Goal: Task Accomplishment & Management: Complete application form

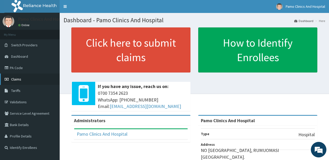
click at [16, 78] on span "Claims" at bounding box center [16, 79] width 10 height 5
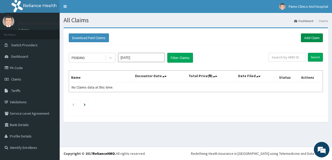
click at [308, 37] on link "Add Claim" at bounding box center [312, 37] width 22 height 9
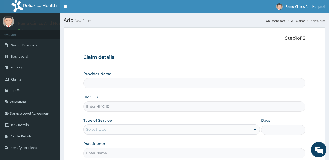
click at [100, 106] on input "HMO ID" at bounding box center [194, 107] width 222 height 10
type input "Pamo Clinics And Hospital"
paste input "MRI/10031/B"
click at [94, 105] on input "MRI/10031/B" at bounding box center [194, 107] width 222 height 10
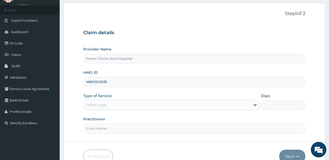
scroll to position [52, 0]
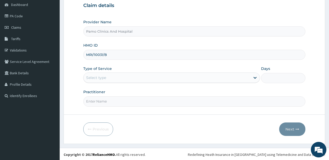
type input "MRI/10031/B"
click at [95, 76] on div "Select type" at bounding box center [96, 77] width 20 height 5
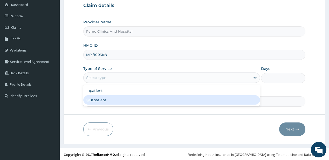
click at [92, 99] on div "Outpatient" at bounding box center [171, 99] width 177 height 9
type input "1"
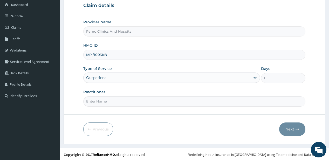
click at [92, 99] on input "Practitioner" at bounding box center [194, 101] width 222 height 10
type input "DR FESTUS DAVIES"
click at [288, 129] on button "Next" at bounding box center [292, 129] width 26 height 13
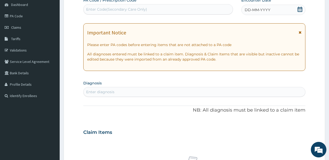
click at [262, 12] on span "DD-MM-YYYY" at bounding box center [258, 9] width 26 height 5
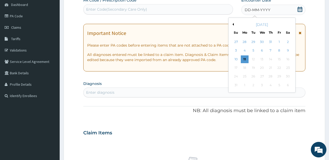
click at [232, 23] on button "Previous Month" at bounding box center [232, 24] width 3 height 3
click at [253, 43] on div "3" at bounding box center [253, 42] width 8 height 8
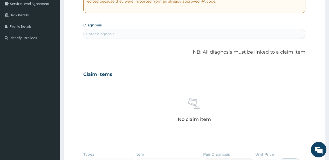
scroll to position [114, 0]
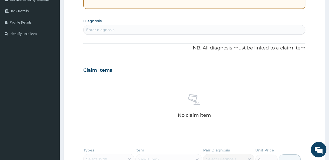
click at [133, 31] on div "Enter diagnosis" at bounding box center [194, 30] width 221 height 8
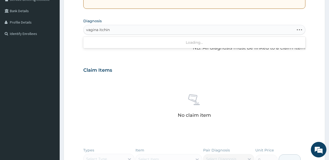
type input "vagina itching"
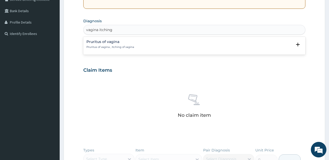
click at [91, 41] on h4 "Pruritus of vagina" at bounding box center [110, 42] width 48 height 4
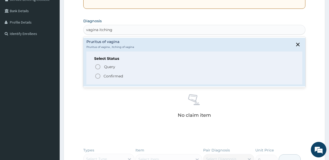
click at [100, 76] on circle "status option filled" at bounding box center [97, 76] width 5 height 5
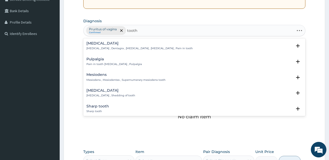
type input "tootha"
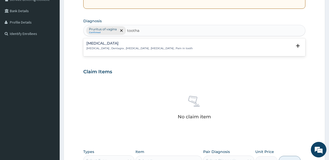
click at [92, 44] on h4 "Toothache" at bounding box center [139, 43] width 106 height 4
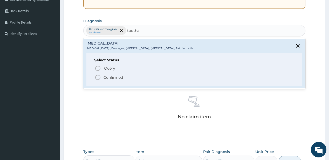
click at [101, 77] on icon "status option filled" at bounding box center [98, 77] width 6 height 6
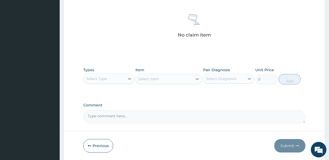
scroll to position [213, 0]
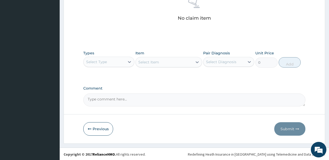
click at [110, 60] on div "Select Type" at bounding box center [104, 62] width 41 height 8
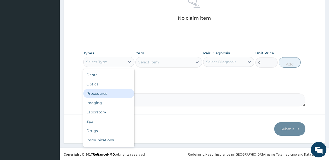
click at [95, 91] on div "Procedures" at bounding box center [108, 93] width 51 height 9
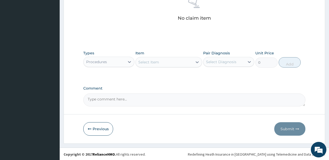
click at [175, 60] on div "Select Item" at bounding box center [164, 62] width 57 height 8
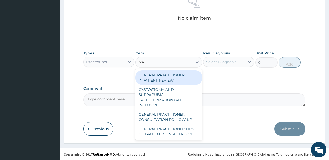
type input "prac"
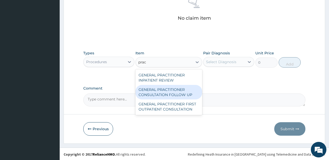
drag, startPoint x: 154, startPoint y: 91, endPoint x: 181, endPoint y: 82, distance: 28.7
click at [156, 89] on div "GENERAL PRACTITIONER CONSULTATION FOLLOW UP" at bounding box center [168, 92] width 67 height 15
type input "1875"
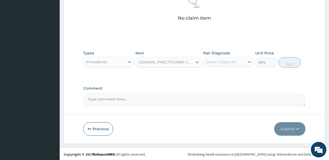
click at [230, 61] on div "Select Diagnosis" at bounding box center [221, 61] width 30 height 5
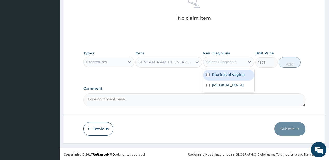
drag, startPoint x: 226, startPoint y: 75, endPoint x: 222, endPoint y: 81, distance: 7.4
click at [225, 75] on label "Pruritus of vagina" at bounding box center [228, 74] width 33 height 5
checkbox input "true"
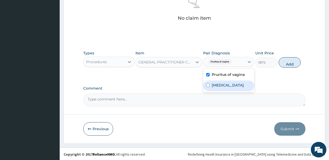
click at [222, 82] on div "Toothache" at bounding box center [228, 86] width 51 height 11
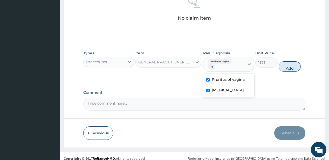
checkbox input "true"
click at [281, 68] on button "Add" at bounding box center [290, 66] width 22 height 10
type input "0"
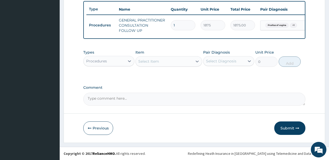
scroll to position [194, 0]
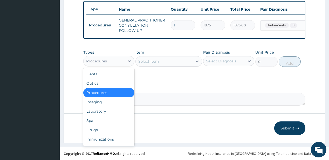
click at [116, 58] on div "Procedures" at bounding box center [104, 61] width 41 height 8
click at [100, 131] on div "Drugs" at bounding box center [108, 130] width 51 height 9
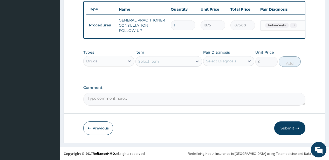
click at [157, 61] on div "Select Item" at bounding box center [148, 61] width 21 height 5
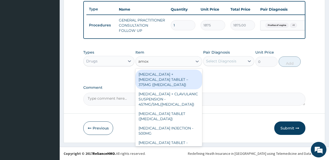
type input "amoxi"
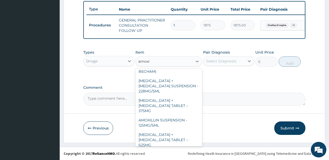
scroll to position [0, 0]
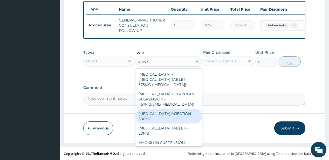
click at [158, 117] on div "[MEDICAL_DATA] INJECTION - 500MG" at bounding box center [168, 116] width 67 height 15
type input "1120"
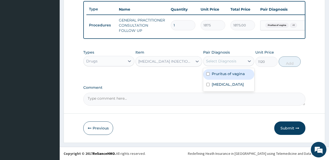
click at [216, 60] on div "Select Diagnosis" at bounding box center [221, 61] width 30 height 5
click at [218, 77] on div "Pruritus of vagina" at bounding box center [228, 74] width 51 height 11
checkbox input "true"
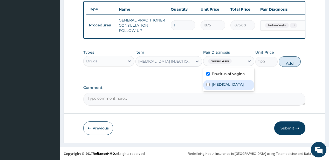
click at [215, 85] on label "Toothache" at bounding box center [228, 84] width 32 height 5
checkbox input "true"
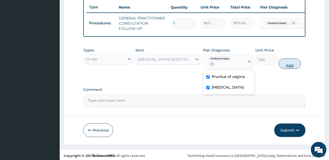
click at [290, 66] on button "Add" at bounding box center [290, 64] width 22 height 10
type input "0"
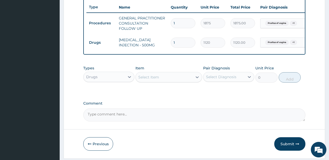
type input "0.00"
type input "2"
type input "2240.00"
type input "2"
click at [284, 146] on button "Submit" at bounding box center [289, 143] width 31 height 13
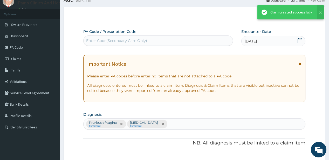
scroll to position [194, 0]
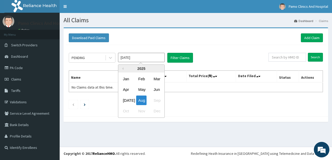
click at [137, 59] on input "Aug 2025" at bounding box center [141, 57] width 47 height 9
click at [157, 89] on div "Jun" at bounding box center [156, 90] width 10 height 10
type input "Jun 2025"
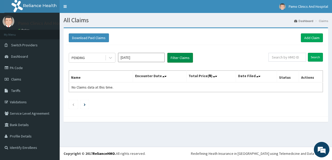
click at [177, 58] on button "Filter Claims" at bounding box center [180, 58] width 26 height 10
click at [110, 60] on icon at bounding box center [110, 57] width 5 height 5
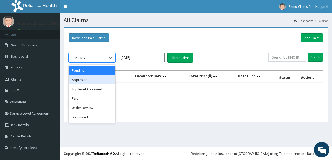
click at [96, 80] on div "Approved" at bounding box center [92, 79] width 47 height 9
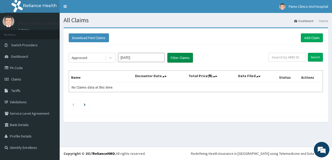
click at [176, 59] on button "Filter Claims" at bounding box center [180, 58] width 26 height 10
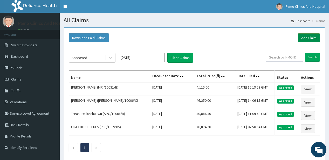
click at [306, 34] on link "Add Claim" at bounding box center [309, 37] width 22 height 9
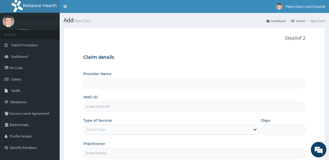
type input "Pamo Clinics And Hospital"
click at [94, 107] on input "HMO ID" at bounding box center [194, 107] width 222 height 10
paste input "MRI/10031/C"
click at [92, 107] on input "MRI/10031/C" at bounding box center [194, 107] width 222 height 10
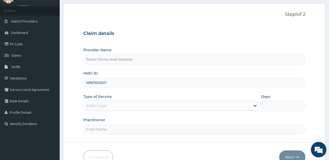
scroll to position [52, 0]
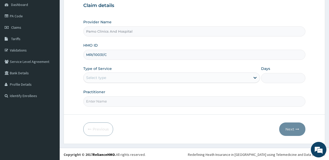
type input "MRI/10031/C"
click at [98, 79] on div "Select type" at bounding box center [96, 77] width 20 height 5
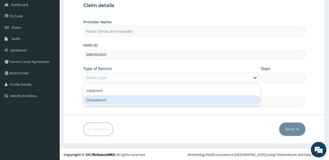
click at [98, 100] on div "Outpatient" at bounding box center [171, 99] width 177 height 9
type input "1"
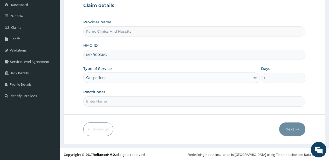
click at [98, 100] on input "Practitioner" at bounding box center [194, 101] width 222 height 10
type input "DR CYNTHIA AMAEFULE"
click at [288, 129] on button "Next" at bounding box center [292, 129] width 26 height 13
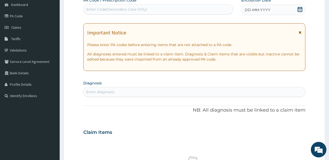
click at [127, 8] on div "Enter Code(Secondary Care Only)" at bounding box center [116, 9] width 61 height 5
paste input "PA/7E1B5A"
type input "PA/7E1B5A"
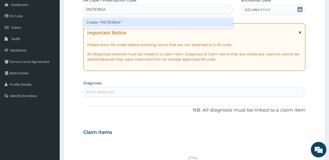
click at [110, 22] on div "Create "PA/7E1B5A"" at bounding box center [157, 22] width 149 height 9
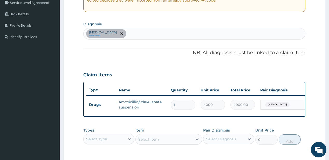
scroll to position [81, 0]
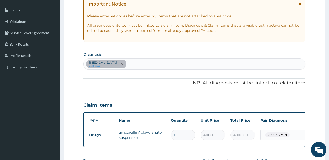
click at [165, 62] on div "Upper respiratory infection confirmed" at bounding box center [194, 64] width 221 height 11
type input "pneumon"
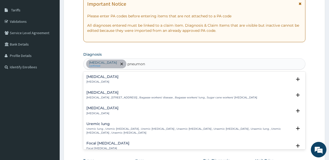
click at [101, 79] on h4 "Pneumonia" at bounding box center [102, 77] width 32 height 4
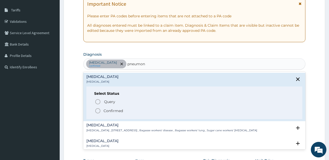
click at [99, 111] on icon "status option filled" at bounding box center [98, 111] width 6 height 6
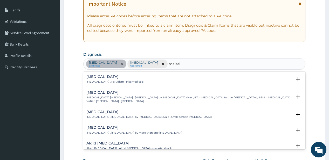
type input "malaria"
click at [96, 77] on h4 "Malaria" at bounding box center [114, 77] width 57 height 4
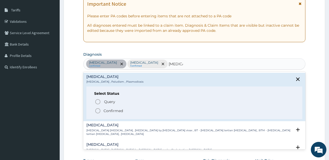
click at [99, 109] on icon "status option filled" at bounding box center [98, 111] width 6 height 6
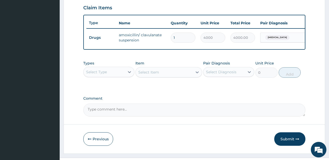
scroll to position [184, 0]
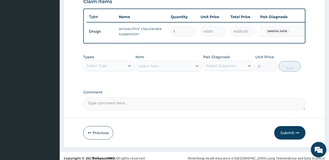
click at [116, 70] on div "Select Type" at bounding box center [104, 66] width 41 height 8
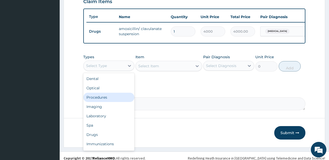
click at [102, 100] on div "Procedures" at bounding box center [108, 97] width 51 height 9
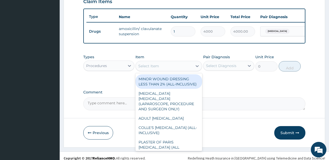
click at [172, 69] on div "Select Item" at bounding box center [164, 66] width 57 height 8
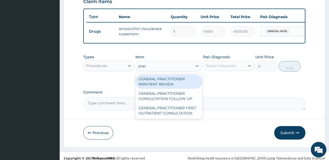
type input "pract"
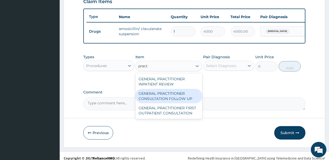
drag, startPoint x: 161, startPoint y: 99, endPoint x: 165, endPoint y: 98, distance: 4.4
click at [162, 100] on div "GENERAL PRACTITIONER CONSULTATION FOLLOW UP" at bounding box center [168, 96] width 67 height 15
type input "1875"
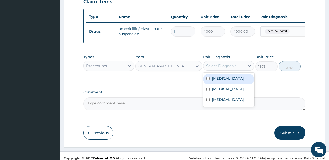
drag, startPoint x: 233, startPoint y: 67, endPoint x: 246, endPoint y: 67, distance: 13.0
click at [233, 67] on div "Select Diagnosis" at bounding box center [221, 65] width 30 height 5
click at [235, 81] on label "Upper respiratory infection" at bounding box center [228, 78] width 32 height 5
checkbox input "true"
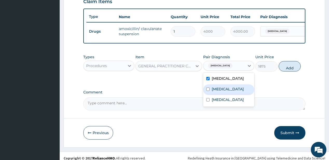
drag, startPoint x: 230, startPoint y: 96, endPoint x: 226, endPoint y: 112, distance: 15.9
click at [230, 92] on label "Pneumonia" at bounding box center [228, 89] width 32 height 5
checkbox input "true"
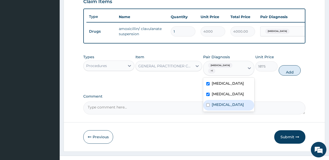
click at [226, 111] on div "[MEDICAL_DATA]" at bounding box center [228, 105] width 51 height 11
checkbox input "true"
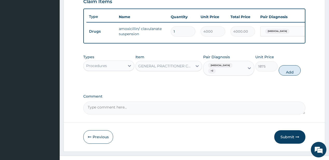
click at [286, 73] on button "Add" at bounding box center [290, 70] width 22 height 10
type input "0"
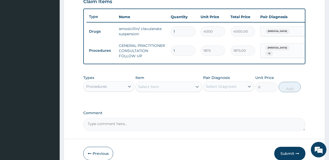
click at [124, 91] on div "Procedures" at bounding box center [104, 86] width 41 height 8
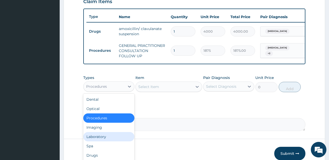
click at [103, 139] on div "Laboratory" at bounding box center [108, 136] width 51 height 9
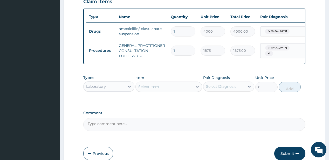
click at [167, 90] on div "Select Item" at bounding box center [164, 87] width 57 height 8
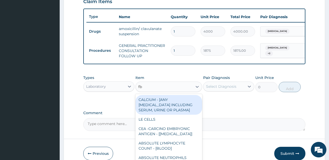
type input "fbc"
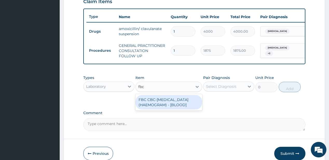
click at [158, 107] on div "FBC CBC-COMPLETE BLOOD COUNT (HAEMOGRAM) - [BLOOD]" at bounding box center [168, 102] width 67 height 15
type input "5000"
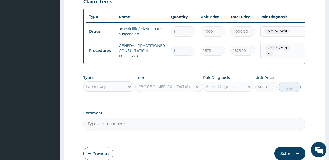
click at [231, 91] on div "Select Diagnosis" at bounding box center [223, 86] width 41 height 8
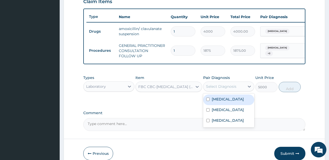
drag, startPoint x: 225, startPoint y: 104, endPoint x: 233, endPoint y: 104, distance: 8.8
click at [225, 102] on label "[MEDICAL_DATA]" at bounding box center [228, 99] width 32 height 5
checkbox input "true"
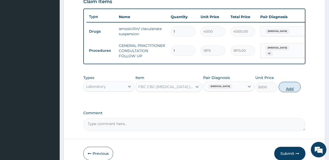
click at [288, 90] on button "Add" at bounding box center [290, 87] width 22 height 10
type input "0"
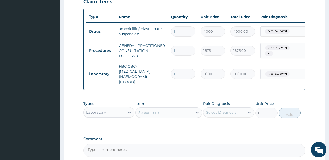
click at [147, 115] on div "Select Item" at bounding box center [148, 112] width 21 height 5
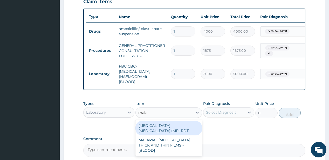
type input "malar"
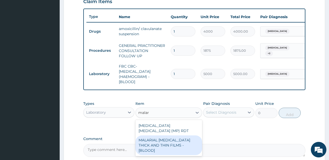
click at [145, 144] on div "MALARIAL PARASITE THICK AND THIN FILMS - [BLOOD]" at bounding box center [168, 146] width 67 height 20
type input "2187.5"
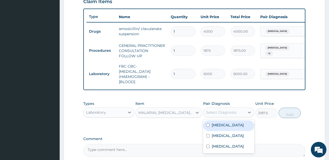
click at [217, 112] on div "Select Diagnosis" at bounding box center [223, 112] width 41 height 8
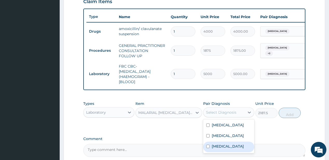
click at [219, 149] on label "Malaria" at bounding box center [228, 146] width 32 height 5
checkbox input "true"
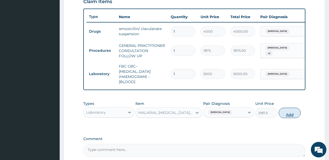
click at [286, 114] on button "Add" at bounding box center [290, 113] width 22 height 10
type input "0"
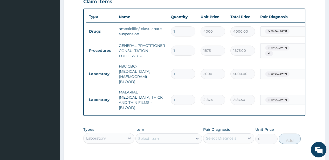
click at [119, 137] on div "Laboratory" at bounding box center [104, 138] width 41 height 8
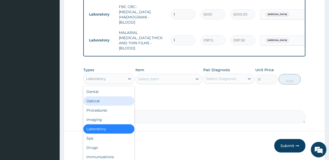
scroll to position [247, 0]
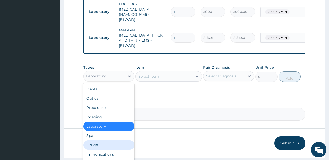
click at [96, 142] on div "Drugs" at bounding box center [108, 145] width 51 height 9
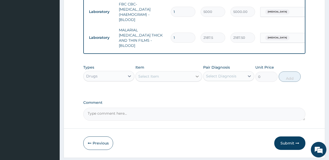
click at [196, 74] on icon at bounding box center [197, 76] width 5 height 5
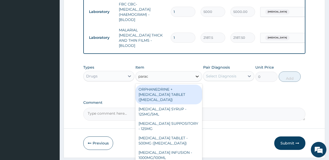
type input "parace"
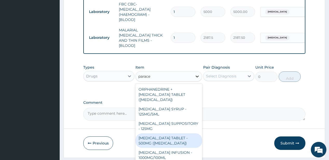
drag, startPoint x: 150, startPoint y: 137, endPoint x: 194, endPoint y: 78, distance: 74.0
click at [150, 137] on div "PARACETAMOL TABLET - 500MG (PANADOL)" at bounding box center [168, 141] width 67 height 15
type input "42"
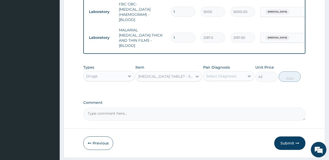
click at [216, 72] on div "Select Diagnosis" at bounding box center [223, 76] width 41 height 8
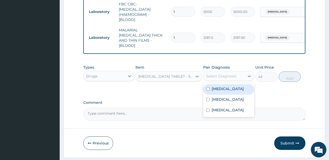
click at [240, 92] on label "Upper respiratory infection" at bounding box center [228, 88] width 32 height 5
checkbox input "true"
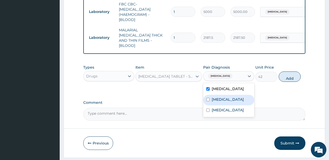
click at [234, 100] on div "Pneumonia" at bounding box center [228, 100] width 51 height 11
checkbox input "true"
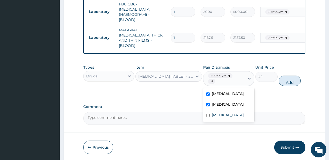
click at [284, 76] on button "Add" at bounding box center [290, 81] width 22 height 10
type input "0"
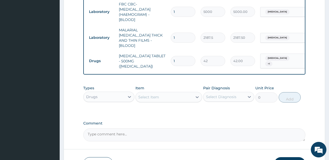
type input "18"
type input "756.00"
type input "18"
drag, startPoint x: 154, startPoint y: 93, endPoint x: 155, endPoint y: 67, distance: 25.9
click at [154, 95] on div "Select Item" at bounding box center [148, 97] width 21 height 5
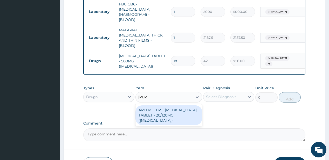
type input "coart"
click at [146, 112] on div "ARTEMETER + [MEDICAL_DATA] TABLET - 20/120MG ([MEDICAL_DATA])" at bounding box center [168, 116] width 67 height 20
type input "210"
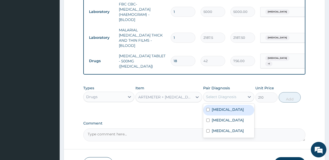
click at [224, 96] on div "Select Diagnosis" at bounding box center [221, 96] width 30 height 5
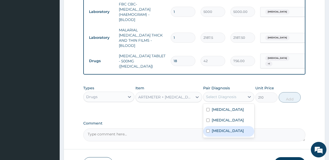
click at [214, 129] on div "[MEDICAL_DATA]" at bounding box center [228, 131] width 51 height 11
checkbox input "true"
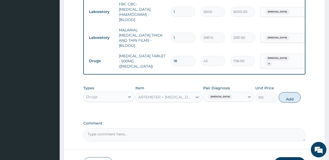
click at [292, 92] on button "Add" at bounding box center [290, 97] width 22 height 10
type input "0"
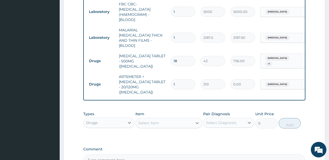
type input "0.00"
type input "2"
type input "420.00"
type input "24"
type input "5040.00"
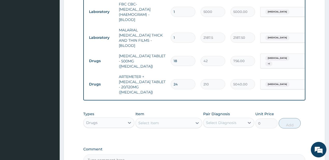
type input "2"
type input "420.00"
type input "0.00"
type input "1"
type input "210.00"
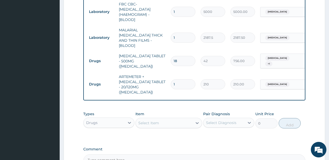
type input "12"
type input "2520.00"
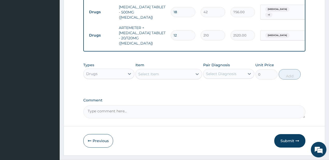
scroll to position [299, 0]
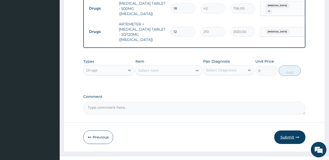
type input "12"
click at [283, 131] on button "Submit" at bounding box center [289, 137] width 31 height 13
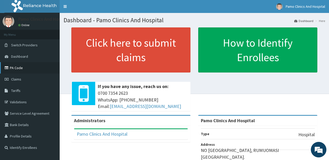
click at [19, 67] on link "PA Code" at bounding box center [30, 67] width 60 height 11
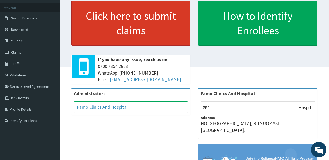
scroll to position [41, 0]
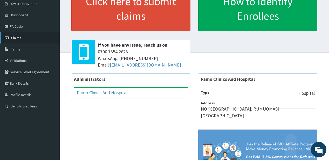
click at [16, 36] on span "Claims" at bounding box center [16, 38] width 10 height 5
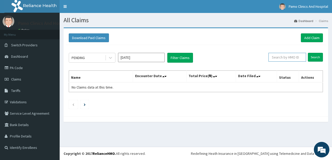
click at [296, 58] on input "text" at bounding box center [287, 57] width 38 height 9
paste input "MRI/10031/C"
type input "MRI/10031/C"
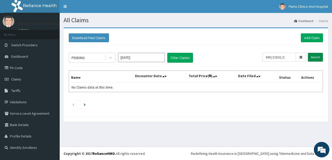
click at [316, 55] on input "Search" at bounding box center [315, 57] width 15 height 9
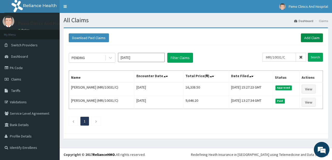
click at [315, 35] on link "Add Claim" at bounding box center [312, 37] width 22 height 9
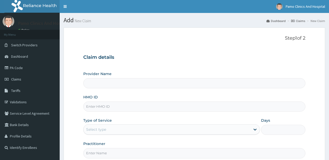
type input "Pamo Clinics And Hospital"
click at [101, 104] on input "HMO ID" at bounding box center [194, 107] width 222 height 10
paste input "BTI/10020/C"
click at [92, 104] on input "BTI/10020/C" at bounding box center [194, 107] width 222 height 10
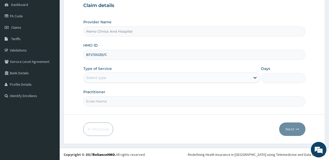
type input "BTI/10020/C"
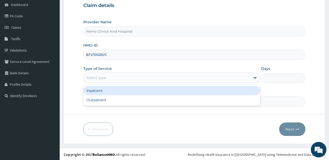
click at [89, 79] on div "Select type" at bounding box center [96, 77] width 20 height 5
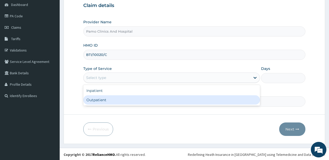
click at [97, 100] on div "Outpatient" at bounding box center [171, 99] width 177 height 9
type input "1"
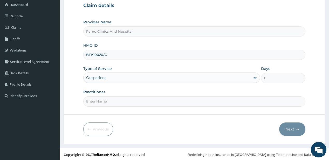
click at [98, 101] on input "Practitioner" at bounding box center [194, 101] width 222 height 10
type input "[PERSON_NAME]"
click at [293, 131] on button "Next" at bounding box center [292, 129] width 26 height 13
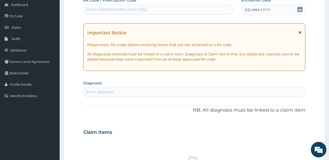
click at [267, 7] on span "DD-MM-YYYY" at bounding box center [258, 9] width 26 height 5
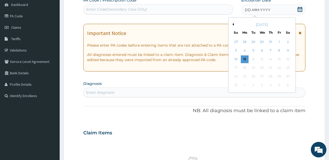
click at [233, 24] on button "Previous Month" at bounding box center [232, 24] width 3 height 3
click at [253, 68] on div "22" at bounding box center [253, 68] width 8 height 8
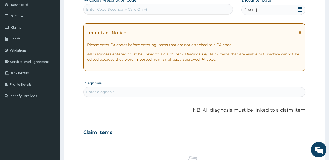
click at [106, 93] on div "Enter diagnosis" at bounding box center [100, 91] width 28 height 5
type input "dyspepsia"
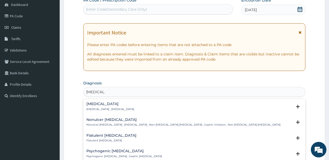
click at [105, 109] on p "Indigestion , Dyspepsia" at bounding box center [110, 110] width 48 height 4
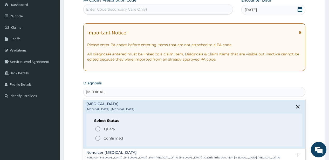
click at [100, 138] on icon "status option filled" at bounding box center [98, 138] width 6 height 6
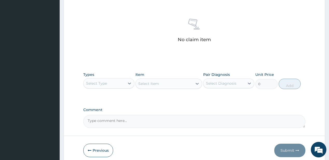
scroll to position [213, 0]
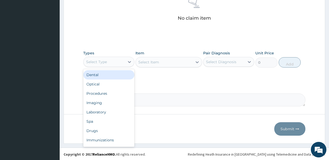
click at [114, 60] on div "Select Type" at bounding box center [104, 62] width 41 height 8
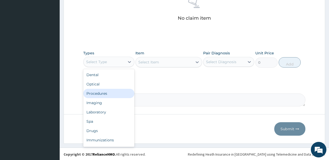
click at [105, 93] on div "Procedures" at bounding box center [108, 93] width 51 height 9
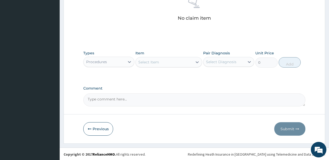
click at [160, 60] on div "Select Item" at bounding box center [164, 62] width 57 height 8
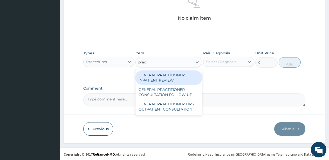
type input "pract"
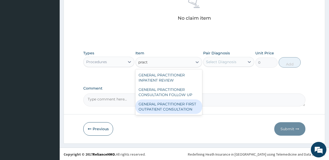
drag, startPoint x: 151, startPoint y: 106, endPoint x: 160, endPoint y: 100, distance: 10.7
click at [152, 106] on div "GENERAL PRACTITIONER FIRST OUTPATIENT CONSULTATION" at bounding box center [168, 107] width 67 height 15
type input "3750"
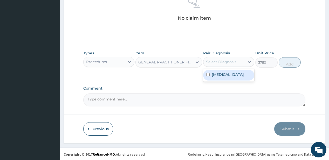
click at [227, 60] on div "Select Diagnosis" at bounding box center [221, 61] width 30 height 5
click at [216, 78] on div "Indigestion" at bounding box center [228, 75] width 51 height 11
checkbox input "true"
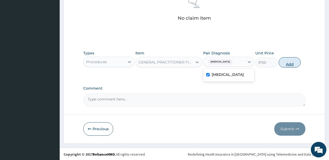
click at [292, 61] on button "Add" at bounding box center [290, 62] width 22 height 10
type input "0"
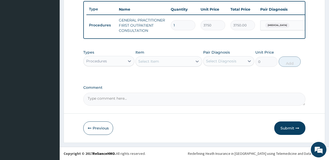
scroll to position [194, 0]
click at [118, 63] on div "Procedures" at bounding box center [104, 61] width 41 height 8
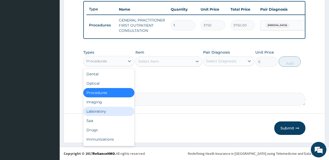
click at [102, 111] on div "Laboratory" at bounding box center [108, 111] width 51 height 9
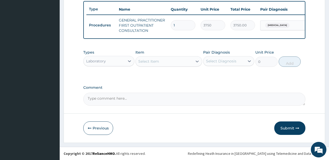
click at [168, 62] on div "Select Item" at bounding box center [164, 61] width 57 height 8
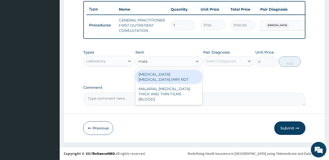
type input "malar"
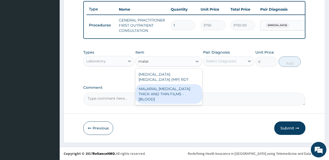
click at [141, 87] on div "MALARIAL [MEDICAL_DATA] THICK AND THIN FILMS - [BLOOD]" at bounding box center [168, 94] width 67 height 20
type input "2187.5"
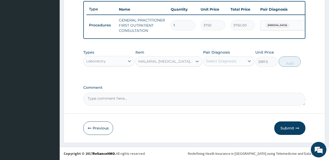
click at [230, 61] on div "Select Diagnosis" at bounding box center [221, 61] width 30 height 5
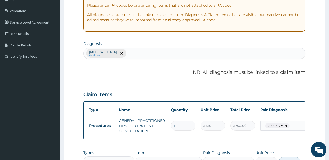
scroll to position [90, 0]
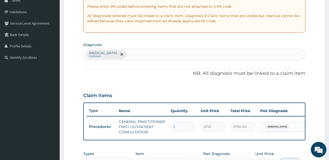
click at [134, 53] on div "Indigestion Confirmed" at bounding box center [194, 54] width 221 height 11
type input "[MEDICAL_DATA]"
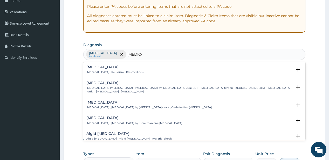
click at [98, 72] on p "[MEDICAL_DATA] , Paludism , Plasmodiosis" at bounding box center [114, 73] width 57 height 4
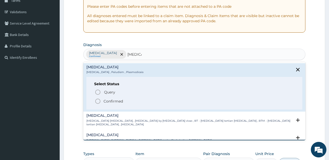
click at [102, 101] on span "Confirmed" at bounding box center [194, 101] width 199 height 6
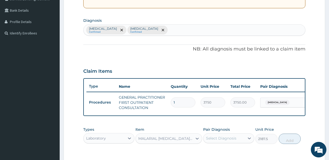
scroll to position [152, 0]
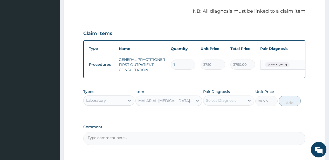
click at [225, 103] on div "Select Diagnosis" at bounding box center [221, 100] width 30 height 5
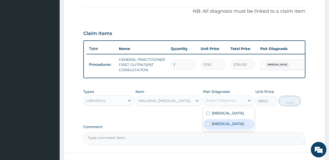
drag, startPoint x: 221, startPoint y: 129, endPoint x: 263, endPoint y: 110, distance: 45.8
click at [224, 126] on label "[MEDICAL_DATA]" at bounding box center [228, 123] width 32 height 5
checkbox input "true"
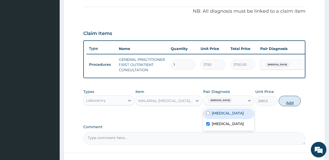
click at [285, 104] on button "Add" at bounding box center [290, 101] width 22 height 10
type input "0"
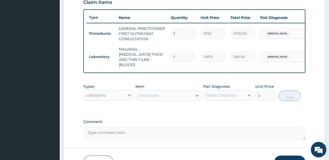
scroll to position [215, 0]
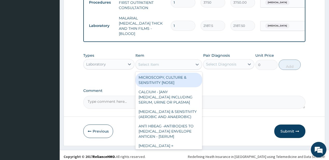
click at [167, 63] on div "Select Item" at bounding box center [164, 64] width 57 height 8
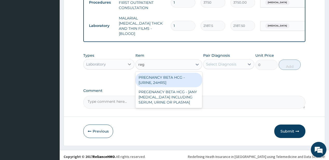
type input "reg"
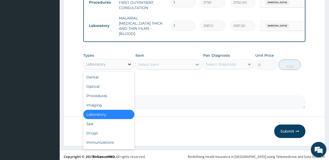
click at [127, 63] on icon at bounding box center [129, 64] width 5 height 5
click at [95, 93] on div "Procedures" at bounding box center [108, 95] width 51 height 9
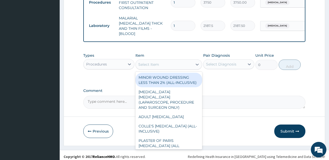
click at [174, 61] on div "Select Item" at bounding box center [164, 64] width 57 height 8
type input "reg"
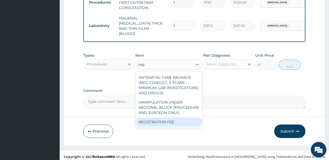
click at [173, 120] on div "REGISTRATION FEE" at bounding box center [168, 121] width 67 height 9
type input "2500"
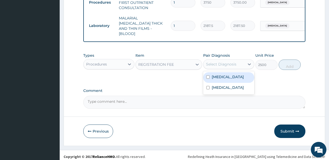
click at [235, 62] on div "Select Diagnosis" at bounding box center [221, 64] width 30 height 5
drag, startPoint x: 235, startPoint y: 73, endPoint x: 216, endPoint y: 86, distance: 23.5
click at [230, 76] on div "Indigestion" at bounding box center [228, 77] width 51 height 11
checkbox input "true"
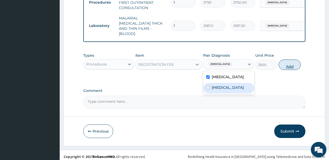
drag, startPoint x: 216, startPoint y: 86, endPoint x: 299, endPoint y: 64, distance: 86.4
click at [217, 86] on label "[MEDICAL_DATA]" at bounding box center [228, 87] width 32 height 5
checkbox input "true"
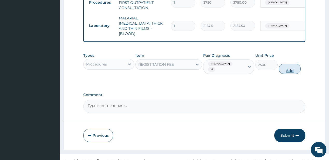
click at [300, 64] on button "Add" at bounding box center [290, 69] width 22 height 10
type input "0"
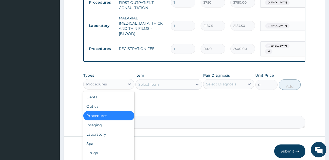
click at [118, 81] on div "Procedures" at bounding box center [104, 84] width 41 height 8
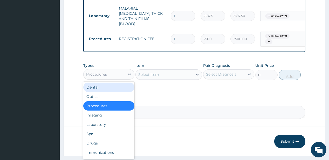
scroll to position [233, 0]
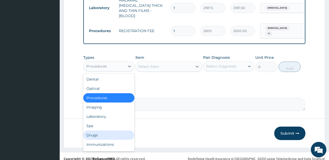
click at [96, 131] on div "Drugs" at bounding box center [108, 135] width 51 height 9
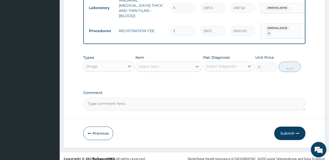
drag, startPoint x: 171, startPoint y: 61, endPoint x: 178, endPoint y: 52, distance: 11.9
click at [171, 63] on div "Select Item" at bounding box center [164, 67] width 57 height 8
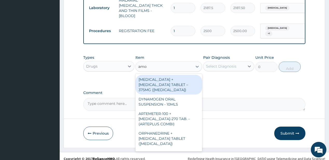
type input "amox"
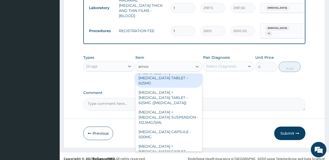
scroll to position [166, 0]
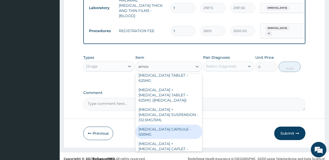
drag, startPoint x: 154, startPoint y: 107, endPoint x: 208, endPoint y: 71, distance: 64.8
click at [154, 125] on div "[MEDICAL_DATA] CAPSULE - 500MG" at bounding box center [168, 132] width 67 height 15
type input "112"
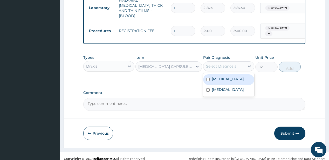
click at [229, 64] on div "Select Diagnosis" at bounding box center [221, 66] width 30 height 5
drag, startPoint x: 225, startPoint y: 75, endPoint x: 246, endPoint y: 70, distance: 22.1
click at [225, 77] on label "Indigestion" at bounding box center [228, 79] width 32 height 5
checkbox input "true"
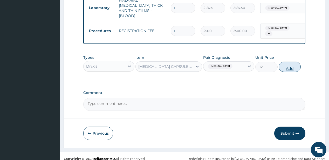
click at [288, 62] on button "Add" at bounding box center [290, 67] width 22 height 10
type input "0"
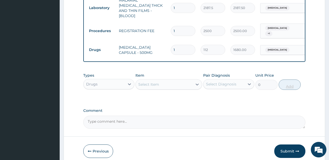
type input "15"
type input "1680.00"
type input "15"
click at [171, 82] on div "Select Item" at bounding box center [164, 84] width 57 height 8
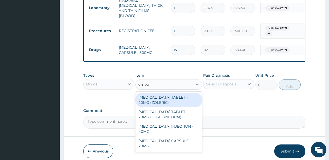
type input "omepr"
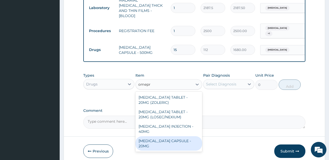
click at [154, 136] on div "[MEDICAL_DATA] CAPSULE - 20MG" at bounding box center [168, 143] width 67 height 15
type input "140"
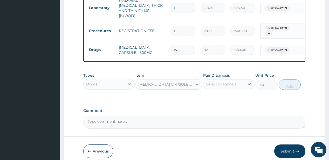
click at [219, 80] on div "Select Diagnosis" at bounding box center [223, 84] width 41 height 8
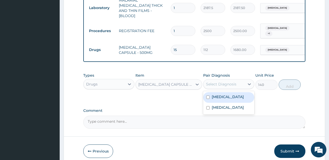
drag, startPoint x: 230, startPoint y: 94, endPoint x: 260, endPoint y: 87, distance: 31.3
click at [230, 94] on label "Indigestion" at bounding box center [228, 96] width 32 height 5
checkbox input "true"
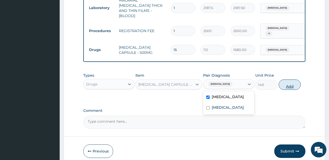
click at [300, 81] on button "Add" at bounding box center [290, 85] width 22 height 10
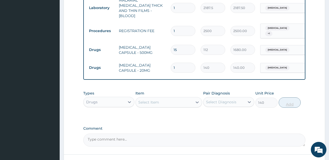
type input "0"
type input "10"
type input "1400.00"
type input "10"
click at [161, 98] on div "Select Item" at bounding box center [164, 102] width 57 height 8
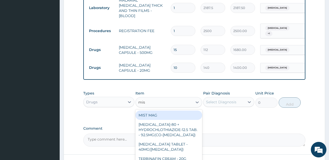
type input "mist"
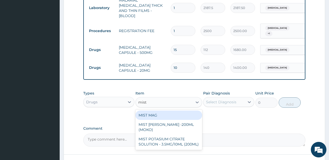
click at [151, 111] on div "MIST MAG" at bounding box center [168, 115] width 67 height 9
type input "1000"
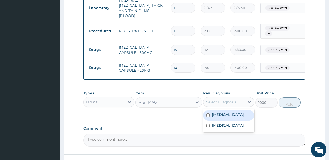
click at [229, 100] on div "Select Diagnosis" at bounding box center [221, 102] width 30 height 5
click at [226, 112] on label "Indigestion" at bounding box center [228, 114] width 32 height 5
checkbox input "true"
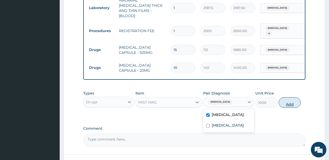
click at [290, 98] on button "Add" at bounding box center [290, 103] width 22 height 10
type input "0"
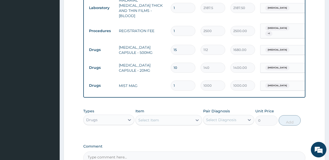
click at [155, 118] on div "Select Item" at bounding box center [148, 120] width 21 height 5
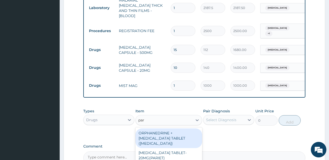
type input "para"
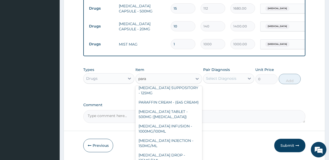
scroll to position [62, 0]
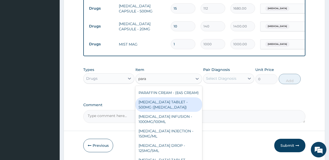
click at [164, 108] on div "PARACETAMOL TABLET - 500MG (PANADOL)" at bounding box center [168, 105] width 67 height 15
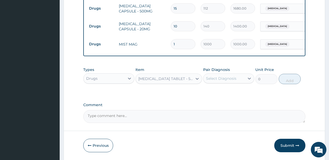
type input "42"
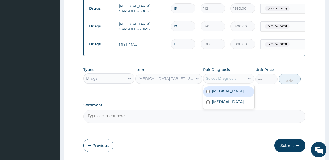
click at [231, 76] on div "Select Diagnosis" at bounding box center [221, 78] width 30 height 5
drag, startPoint x: 225, startPoint y: 87, endPoint x: 222, endPoint y: 100, distance: 13.0
click at [224, 89] on div "Indigestion" at bounding box center [228, 92] width 51 height 11
checkbox input "true"
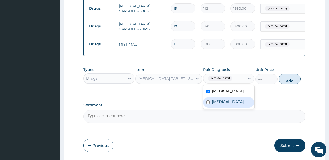
click at [221, 100] on div "Malaria" at bounding box center [228, 102] width 51 height 11
checkbox input "true"
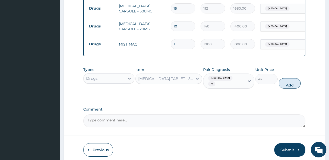
click at [291, 78] on button "Add" at bounding box center [290, 83] width 22 height 10
type input "0"
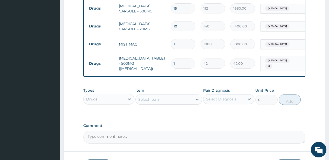
type input "18"
type input "756.00"
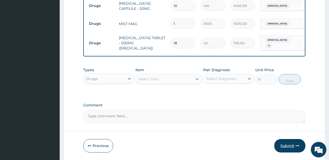
scroll to position [304, 0]
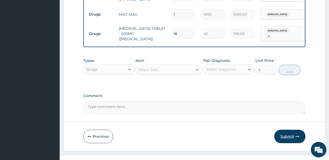
type input "18"
click at [281, 130] on button "Submit" at bounding box center [289, 136] width 31 height 13
click at [295, 130] on button "Submit" at bounding box center [289, 136] width 31 height 13
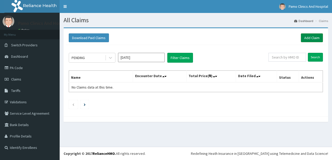
click at [318, 37] on link "Add Claim" at bounding box center [312, 37] width 22 height 9
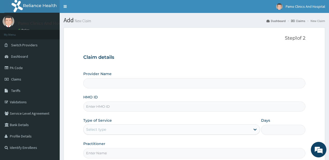
type input "Pamo Clinics And Hospital"
click at [104, 107] on input "HMO ID" at bounding box center [194, 107] width 222 height 10
paste input "BTI/10020/B"
click at [89, 105] on input "BTI/10020/B" at bounding box center [194, 107] width 222 height 10
click at [90, 105] on input "BTI/10020/B" at bounding box center [194, 107] width 222 height 10
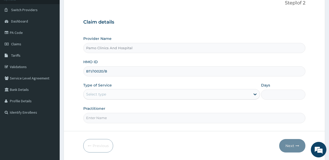
scroll to position [41, 0]
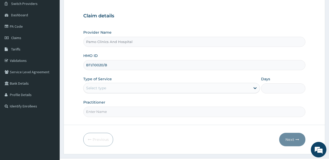
type input "BTI/10020/B"
click at [110, 91] on div "Select type" at bounding box center [167, 88] width 167 height 8
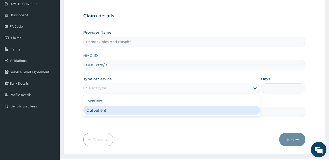
click at [97, 109] on div "Outpatient" at bounding box center [171, 110] width 177 height 9
type input "1"
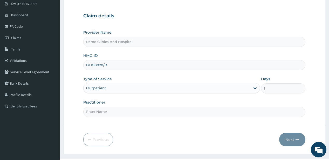
click at [97, 112] on input "Practitioner" at bounding box center [194, 112] width 222 height 10
type input "[PERSON_NAME]"
click at [289, 140] on button "Next" at bounding box center [292, 139] width 26 height 13
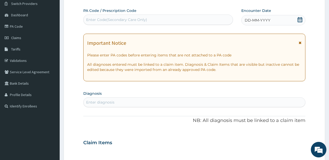
click at [98, 103] on div "Enter diagnosis" at bounding box center [100, 102] width 28 height 5
type input "[MEDICAL_DATA]"
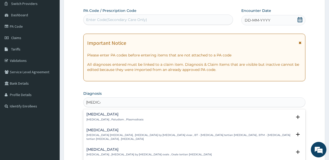
click at [101, 112] on div "Malaria Malaria , Paludism , Plasmodiosis Select Status Query Query covers susp…" at bounding box center [194, 118] width 222 height 16
click at [98, 119] on p "[MEDICAL_DATA] , Paludism , Plasmodiosis" at bounding box center [114, 120] width 57 height 4
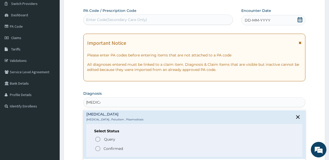
click at [97, 149] on icon "status option filled" at bounding box center [98, 149] width 6 height 6
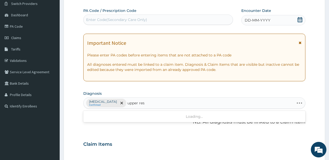
type input "upper resp"
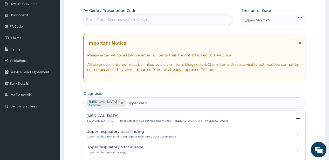
click at [111, 115] on h4 "Upper respiratory infection" at bounding box center [156, 116] width 141 height 4
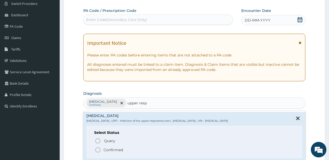
drag, startPoint x: 98, startPoint y: 149, endPoint x: 98, endPoint y: 132, distance: 16.3
click at [98, 148] on icon "status option filled" at bounding box center [98, 150] width 6 height 6
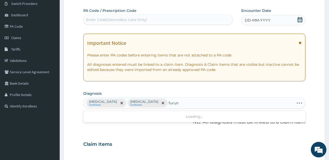
type input "furunc"
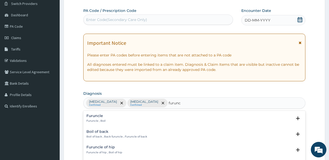
click at [97, 117] on h4 "Furuncle" at bounding box center [95, 116] width 19 height 4
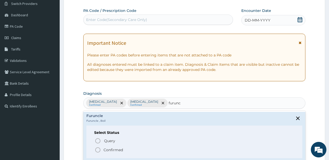
click at [98, 149] on icon "status option filled" at bounding box center [98, 150] width 6 height 6
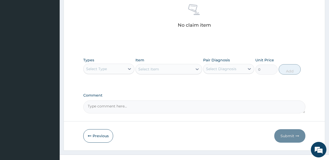
scroll to position [207, 0]
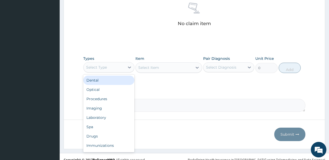
click at [117, 65] on div "Select Type" at bounding box center [104, 67] width 41 height 8
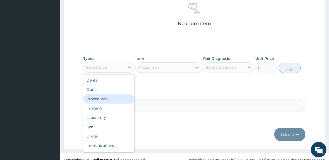
click at [107, 98] on div "Procedures" at bounding box center [108, 98] width 51 height 9
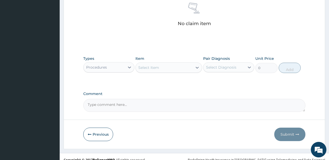
click at [174, 68] on div "Select Item" at bounding box center [164, 68] width 57 height 8
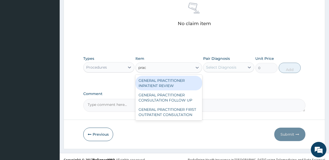
type input "pract"
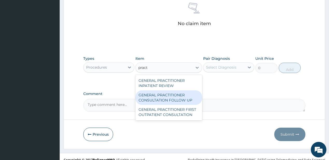
click at [164, 97] on div "GENERAL PRACTITIONER CONSULTATION FOLLOW UP" at bounding box center [168, 98] width 67 height 15
type input "1875"
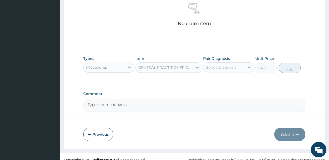
click at [228, 67] on div "Select Diagnosis" at bounding box center [221, 67] width 30 height 5
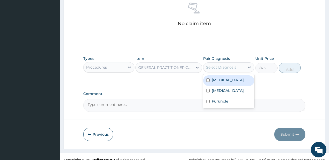
click at [225, 84] on div "[MEDICAL_DATA]" at bounding box center [228, 80] width 51 height 11
checkbox input "true"
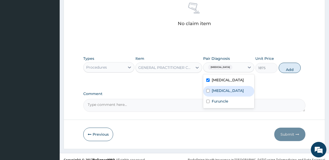
drag, startPoint x: 222, startPoint y: 94, endPoint x: 213, endPoint y: 112, distance: 20.8
click at [222, 93] on label "Upper respiratory infection" at bounding box center [228, 90] width 32 height 5
checkbox input "true"
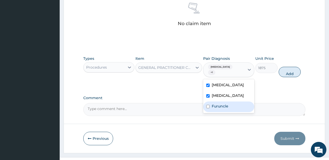
click at [213, 112] on div "Malaria Upper respiratory infection Furuncle" at bounding box center [228, 96] width 51 height 34
click at [226, 110] on div "Furuncle" at bounding box center [228, 107] width 51 height 11
checkbox input "true"
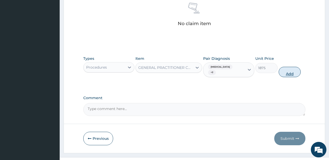
click at [286, 67] on button "Add" at bounding box center [290, 72] width 22 height 10
type input "0"
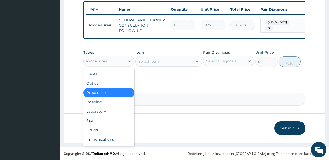
click at [122, 57] on div "Procedures" at bounding box center [108, 61] width 51 height 10
click at [98, 112] on div "Laboratory" at bounding box center [108, 111] width 51 height 9
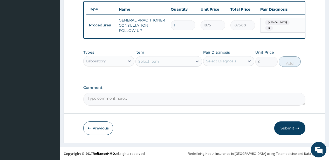
click at [164, 64] on div "Select Item" at bounding box center [164, 61] width 57 height 8
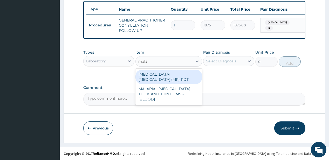
type input "malar"
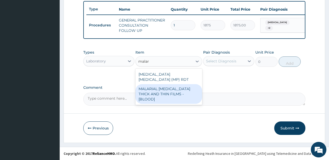
drag, startPoint x: 149, startPoint y: 85, endPoint x: 233, endPoint y: 61, distance: 87.4
click at [150, 84] on div "MALARIAL [MEDICAL_DATA] THICK AND THIN FILMS - [BLOOD]" at bounding box center [168, 94] width 67 height 20
type input "2187.5"
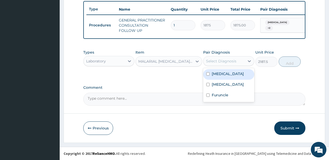
click at [236, 59] on div "Select Diagnosis" at bounding box center [223, 61] width 41 height 8
click at [223, 72] on label "[MEDICAL_DATA]" at bounding box center [228, 73] width 32 height 5
checkbox input "true"
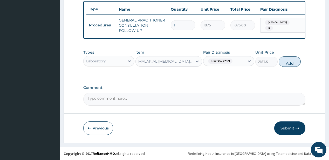
click at [295, 63] on button "Add" at bounding box center [290, 62] width 22 height 10
type input "0"
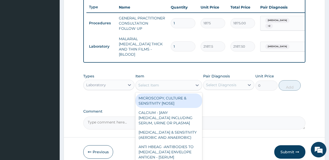
click at [154, 83] on div "Select Item" at bounding box center [148, 85] width 21 height 5
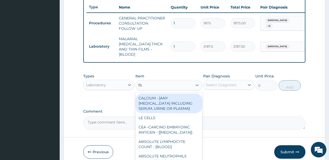
type input "fbc"
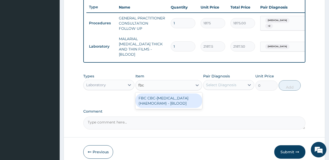
drag, startPoint x: 150, startPoint y: 108, endPoint x: 168, endPoint y: 101, distance: 19.5
click at [150, 108] on div "FBC CBC-[MEDICAL_DATA] (HAEMOGRAM) - [BLOOD]" at bounding box center [168, 101] width 67 height 15
type input "5000"
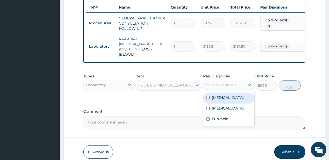
click at [223, 85] on div "Select Diagnosis" at bounding box center [223, 85] width 41 height 8
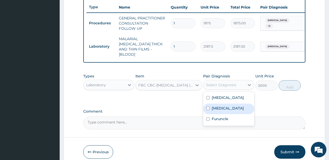
drag, startPoint x: 216, startPoint y: 108, endPoint x: 212, endPoint y: 120, distance: 12.8
click at [215, 111] on label "Upper respiratory infection" at bounding box center [228, 108] width 32 height 5
checkbox input "true"
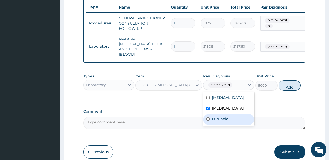
drag, startPoint x: 212, startPoint y: 125, endPoint x: 238, endPoint y: 106, distance: 31.6
click at [214, 122] on div "Furuncle" at bounding box center [228, 119] width 51 height 11
checkbox input "true"
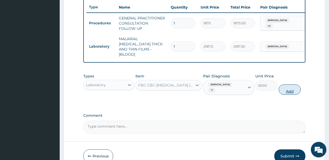
click at [285, 86] on button "Add" at bounding box center [290, 90] width 22 height 10
type input "0"
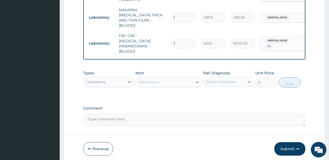
scroll to position [235, 0]
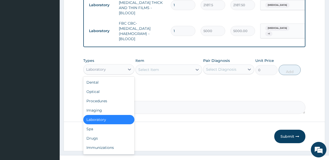
click at [108, 65] on div "Laboratory" at bounding box center [104, 69] width 41 height 8
drag, startPoint x: 92, startPoint y: 137, endPoint x: 88, endPoint y: 8, distance: 129.5
click at [94, 130] on div "Dental Optical Procedures Imaging Laboratory Spa Drugs Immunizations Others Gym" at bounding box center [108, 116] width 51 height 78
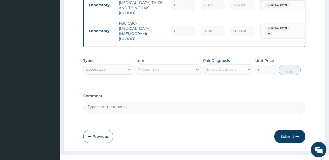
click at [108, 72] on div "Types option Laboratory, selected. Select is focused ,type to refine list, pres…" at bounding box center [194, 67] width 222 height 22
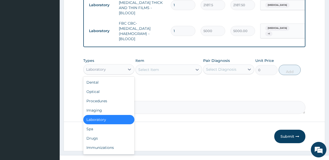
click at [110, 70] on div "Laboratory" at bounding box center [104, 69] width 41 height 8
drag, startPoint x: 97, startPoint y: 134, endPoint x: 150, endPoint y: 74, distance: 80.3
click at [98, 134] on div "Drugs" at bounding box center [108, 138] width 51 height 9
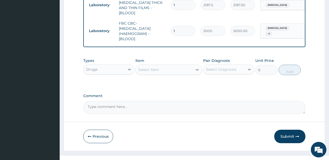
click at [163, 68] on div "Select Item" at bounding box center [164, 70] width 57 height 8
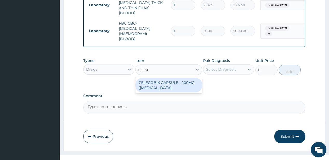
type input "celebr"
drag, startPoint x: 157, startPoint y: 86, endPoint x: 227, endPoint y: 56, distance: 76.5
click at [158, 85] on div "CELECOBIX CAPSULE - 200MG (CELEBREX)" at bounding box center [168, 85] width 67 height 15
type input "224"
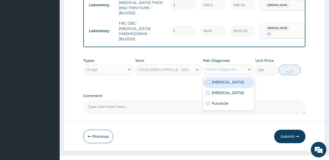
click at [225, 67] on div "Select Diagnosis" at bounding box center [221, 69] width 30 height 5
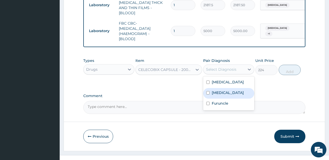
drag, startPoint x: 224, startPoint y: 89, endPoint x: 221, endPoint y: 105, distance: 16.1
click at [224, 90] on label "Upper respiratory infection" at bounding box center [228, 92] width 32 height 5
checkbox input "true"
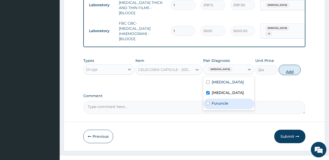
drag, startPoint x: 219, startPoint y: 107, endPoint x: 283, endPoint y: 73, distance: 71.8
click at [220, 106] on label "Furuncle" at bounding box center [220, 103] width 17 height 5
checkbox input "true"
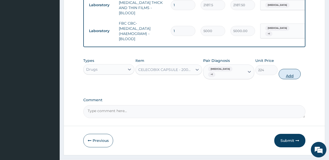
click at [284, 74] on button "Add" at bounding box center [290, 74] width 22 height 10
type input "0"
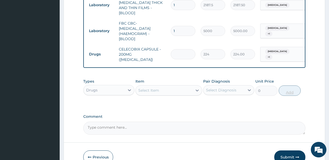
type input "0.00"
type input "6"
type input "1344.00"
type input "6"
click at [174, 86] on div "Select Item" at bounding box center [164, 90] width 57 height 8
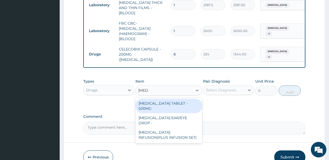
type input "ciprof"
drag, startPoint x: 157, startPoint y: 102, endPoint x: 241, endPoint y: 92, distance: 84.3
click at [157, 102] on div "CIPROFLOXACIN TABLET - 500MG" at bounding box center [168, 106] width 67 height 15
type input "196"
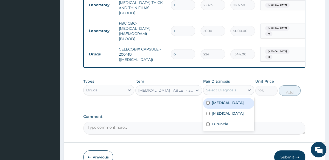
click at [238, 87] on div "Select Diagnosis" at bounding box center [223, 90] width 41 height 8
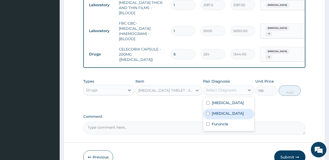
click at [234, 114] on label "Upper respiratory infection" at bounding box center [228, 113] width 32 height 5
checkbox input "true"
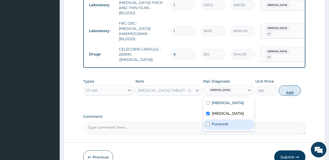
drag, startPoint x: 228, startPoint y: 127, endPoint x: 281, endPoint y: 94, distance: 62.2
click at [229, 127] on div "Furuncle" at bounding box center [228, 125] width 51 height 11
checkbox input "true"
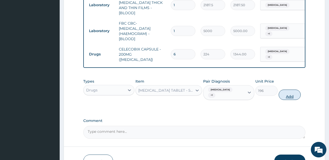
click at [290, 92] on button "Add" at bounding box center [290, 95] width 22 height 10
type input "0"
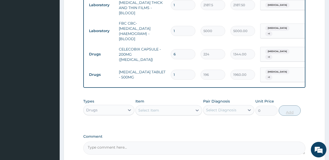
type input "10"
type input "1960.00"
type input "10"
click at [162, 109] on div "Select Item" at bounding box center [164, 110] width 57 height 8
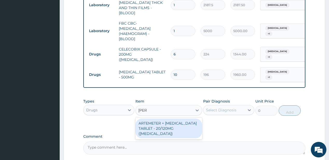
type input "coart"
drag, startPoint x: 158, startPoint y: 120, endPoint x: 209, endPoint y: 103, distance: 53.7
click at [158, 120] on div "ARTEMETER + LUMEFANTRINE TABLET - 20/120MG (COARTEM)" at bounding box center [168, 129] width 67 height 20
type input "210"
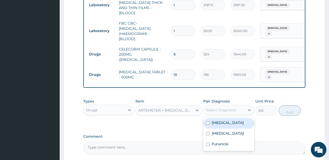
click at [231, 108] on div "Select Diagnosis" at bounding box center [221, 110] width 30 height 5
click at [229, 122] on div "Malaria" at bounding box center [228, 123] width 51 height 11
checkbox input "true"
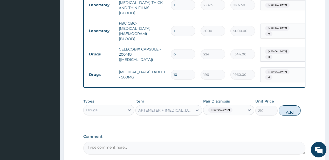
click at [286, 109] on button "Add" at bounding box center [290, 111] width 22 height 10
type input "0"
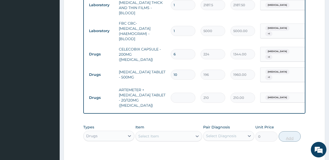
type input "0.00"
type input "2"
type input "420.00"
type input "24"
type input "5040.00"
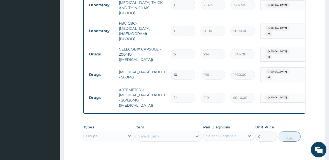
type input "24"
click at [167, 132] on div "Select Item" at bounding box center [164, 136] width 57 height 8
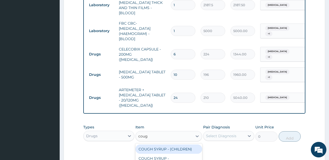
type input "cough"
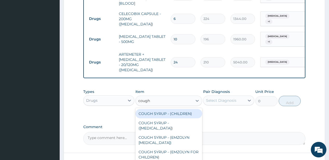
scroll to position [277, 0]
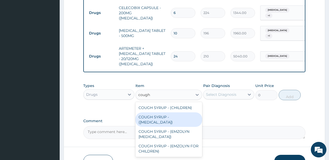
click at [162, 113] on div "COUGH SYRUP - (EXPECTORANT)" at bounding box center [168, 120] width 67 height 15
type input "1120"
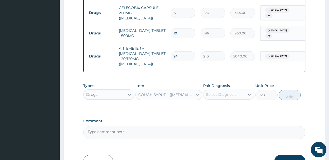
click at [225, 92] on div "Select Diagnosis" at bounding box center [221, 94] width 30 height 5
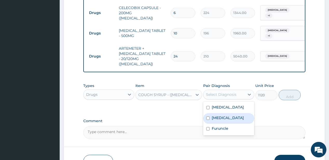
click at [221, 115] on label "Upper respiratory infection" at bounding box center [228, 117] width 32 height 5
checkbox input "true"
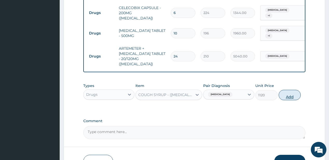
click at [294, 90] on button "Add" at bounding box center [290, 95] width 22 height 10
type input "0"
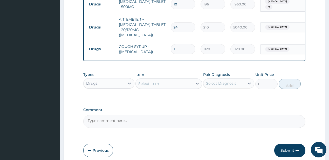
scroll to position [318, 0]
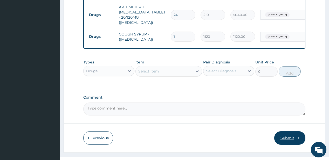
click at [286, 131] on button "Submit" at bounding box center [289, 137] width 31 height 13
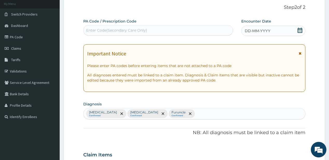
scroll to position [7, 0]
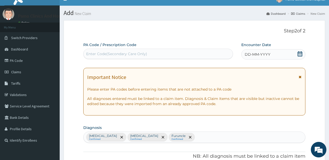
click at [252, 52] on span "DD-MM-YYYY" at bounding box center [258, 54] width 26 height 5
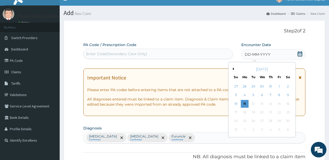
click at [233, 70] on button "Previous Month" at bounding box center [232, 69] width 3 height 3
click at [253, 113] on div "22" at bounding box center [253, 113] width 8 height 8
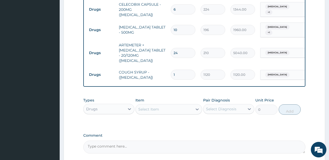
scroll to position [318, 0]
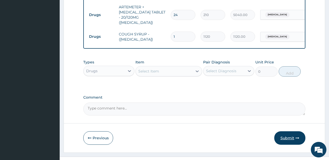
click at [288, 131] on button "Submit" at bounding box center [289, 137] width 31 height 13
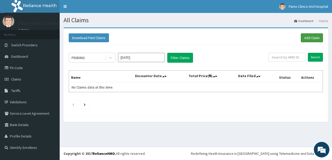
drag, startPoint x: 309, startPoint y: 39, endPoint x: 178, endPoint y: 1, distance: 135.6
click at [309, 39] on link "Add Claim" at bounding box center [312, 37] width 22 height 9
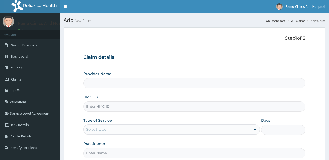
type input "Pamo Clinics And Hospital"
drag, startPoint x: 88, startPoint y: 106, endPoint x: 90, endPoint y: 101, distance: 5.2
click at [88, 105] on input "HMO ID" at bounding box center [194, 107] width 222 height 10
click at [98, 108] on input "HMO ID" at bounding box center [194, 107] width 222 height 10
paste input "BTI/10020/D"
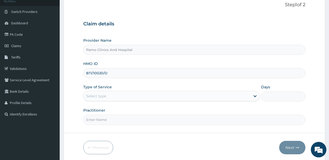
scroll to position [52, 0]
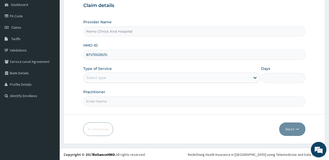
type input "BTI/10020/D"
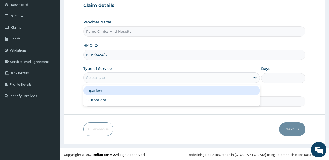
click at [116, 79] on div "Select type" at bounding box center [167, 78] width 167 height 8
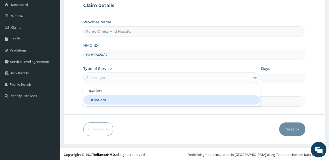
click at [102, 102] on div "Outpatient" at bounding box center [171, 99] width 177 height 9
type input "1"
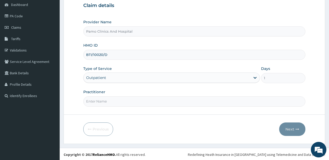
click at [104, 105] on input "Practitioner" at bounding box center [194, 101] width 222 height 10
type input "[PERSON_NAME]"
click at [289, 129] on button "Next" at bounding box center [292, 129] width 26 height 13
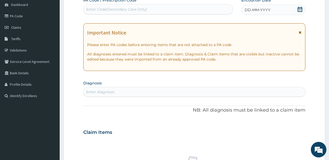
click at [258, 11] on span "DD-MM-YYYY" at bounding box center [258, 9] width 26 height 5
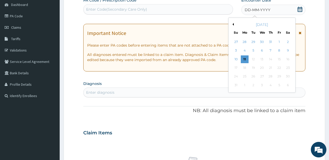
click at [232, 24] on button "Previous Month" at bounding box center [232, 24] width 3 height 3
click at [251, 65] on div "22" at bounding box center [253, 68] width 8 height 8
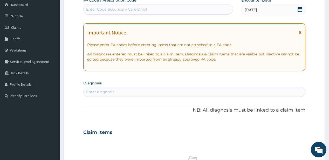
click at [107, 89] on div "Enter diagnosis" at bounding box center [100, 91] width 28 height 5
type input "[MEDICAL_DATA]"
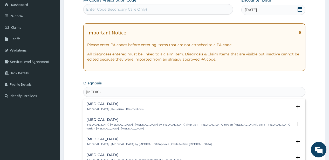
click at [101, 109] on p "[MEDICAL_DATA] , Paludism , Plasmodiosis" at bounding box center [114, 110] width 57 height 4
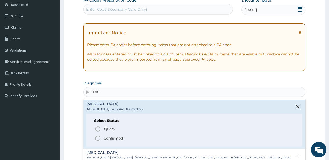
click at [100, 137] on icon "status option filled" at bounding box center [98, 138] width 6 height 6
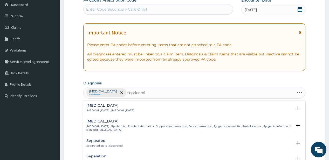
type input "[MEDICAL_DATA]"
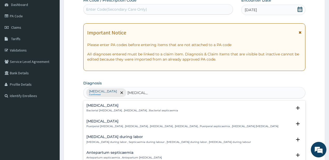
click at [112, 108] on div "[MEDICAL_DATA] Bacterial [MEDICAL_DATA] , [MEDICAL_DATA] , Bacterial septicaemia" at bounding box center [132, 108] width 92 height 9
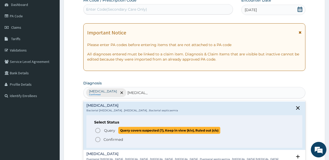
click at [99, 129] on icon "status option query" at bounding box center [98, 131] width 6 height 6
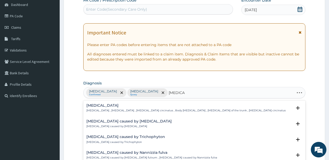
type input "[MEDICAL_DATA] corp"
click at [107, 105] on h4 "[MEDICAL_DATA]" at bounding box center [185, 106] width 199 height 4
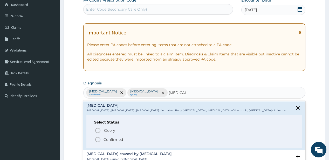
click at [100, 138] on icon "status option filled" at bounding box center [98, 140] width 6 height 6
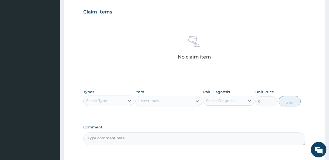
scroll to position [197, 0]
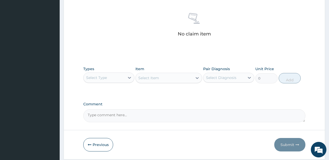
click at [110, 81] on div "Select Type" at bounding box center [104, 78] width 41 height 8
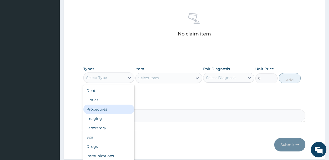
click at [103, 107] on div "Procedures" at bounding box center [108, 109] width 51 height 9
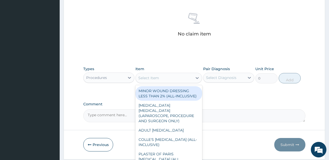
click at [160, 77] on div "Select Item" at bounding box center [164, 78] width 57 height 8
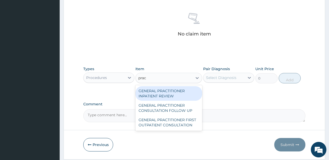
type input "pract"
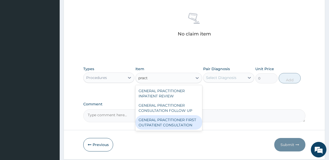
click at [165, 124] on div "GENERAL PRACTITIONER FIRST OUTPATIENT CONSULTATION" at bounding box center [168, 122] width 67 height 15
type input "3750"
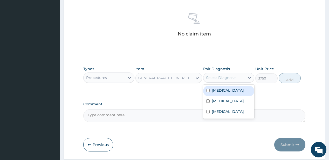
click at [231, 81] on div "Select Diagnosis" at bounding box center [223, 78] width 41 height 8
drag, startPoint x: 224, startPoint y: 89, endPoint x: 222, endPoint y: 99, distance: 10.1
click at [224, 89] on label "[MEDICAL_DATA]" at bounding box center [228, 90] width 32 height 5
checkbox input "true"
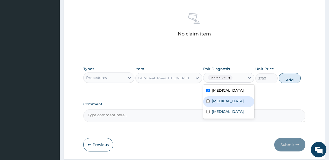
drag, startPoint x: 222, startPoint y: 99, endPoint x: 221, endPoint y: 101, distance: 2.7
click at [222, 99] on label "[MEDICAL_DATA]" at bounding box center [228, 101] width 32 height 5
checkbox input "true"
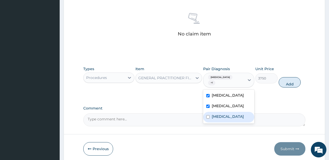
click at [219, 114] on label "[MEDICAL_DATA]" at bounding box center [228, 116] width 32 height 5
checkbox input "true"
click at [291, 77] on button "Add" at bounding box center [290, 82] width 22 height 10
type input "0"
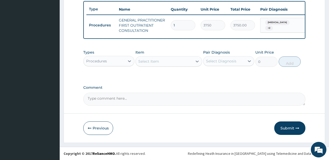
scroll to position [194, 0]
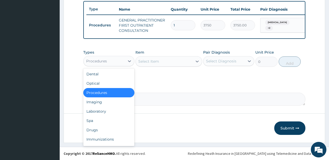
click at [118, 66] on div "Procedures" at bounding box center [108, 61] width 51 height 10
click at [103, 114] on div "Laboratory" at bounding box center [108, 111] width 51 height 9
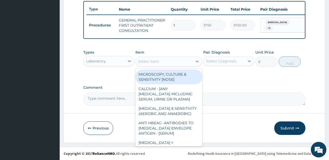
click at [188, 62] on div "Select Item" at bounding box center [164, 61] width 57 height 8
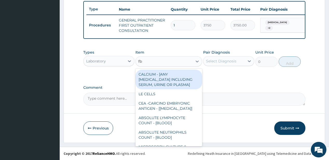
type input "fbc"
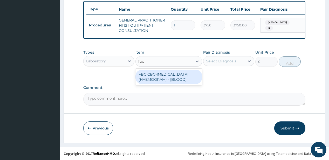
click at [176, 78] on div "FBC CBC-[MEDICAL_DATA] (HAEMOGRAM) - [BLOOD]" at bounding box center [168, 77] width 67 height 15
type input "5000"
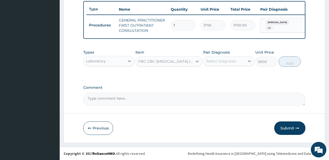
click at [233, 63] on div "Select Diagnosis" at bounding box center [221, 61] width 30 height 5
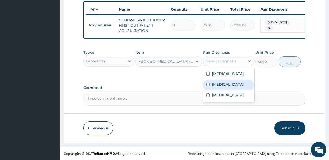
drag, startPoint x: 224, startPoint y: 82, endPoint x: 261, endPoint y: 73, distance: 37.6
click at [225, 82] on label "[MEDICAL_DATA]" at bounding box center [228, 84] width 32 height 5
checkbox input "true"
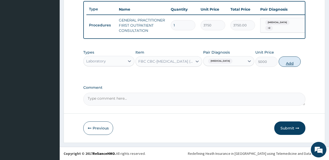
click at [284, 61] on button "Add" at bounding box center [290, 62] width 22 height 10
type input "0"
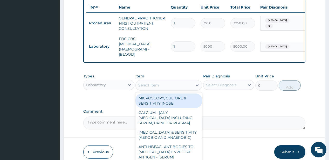
click at [156, 88] on div "Select Item" at bounding box center [148, 85] width 21 height 5
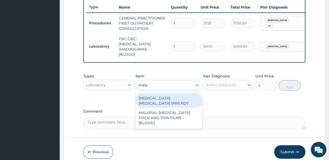
type input "malar"
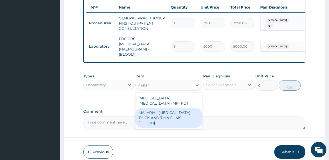
click at [152, 114] on div "MALARIAL [MEDICAL_DATA] THICK AND THIN FILMS - [BLOOD]" at bounding box center [168, 118] width 67 height 20
type input "2187.5"
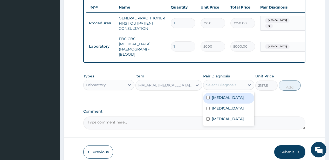
click at [223, 87] on div "Select Diagnosis" at bounding box center [221, 84] width 30 height 5
click at [225, 96] on div "[MEDICAL_DATA]" at bounding box center [228, 98] width 51 height 11
checkbox input "true"
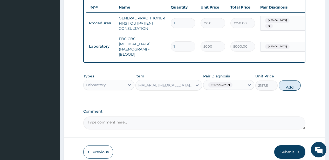
click at [287, 85] on button "Add" at bounding box center [290, 85] width 22 height 10
type input "0"
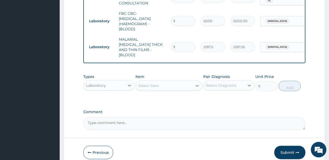
scroll to position [241, 0]
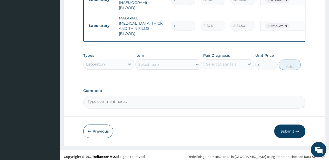
click at [117, 61] on div "Laboratory" at bounding box center [104, 64] width 41 height 8
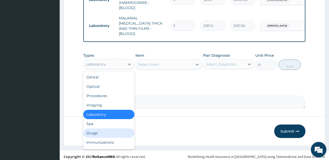
click at [91, 129] on div "Drugs" at bounding box center [108, 133] width 51 height 9
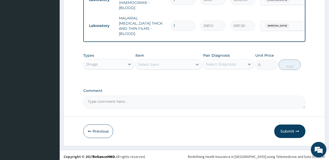
click at [147, 62] on div "Select Item" at bounding box center [148, 64] width 21 height 5
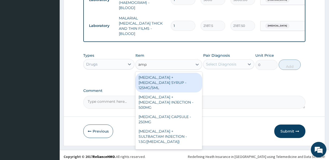
type input "ampi"
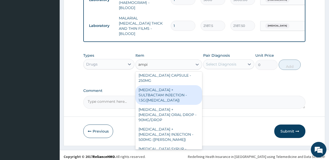
scroll to position [62, 0]
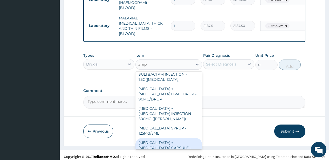
click at [161, 138] on div "[MEDICAL_DATA] + [MEDICAL_DATA] CAPSULE - 500MG" at bounding box center [168, 148] width 67 height 20
type input "56"
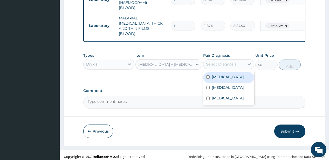
click at [228, 63] on div "Select Diagnosis" at bounding box center [221, 64] width 30 height 5
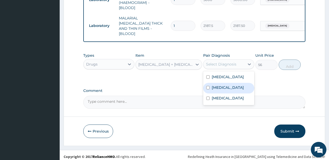
drag, startPoint x: 222, startPoint y: 83, endPoint x: 219, endPoint y: 91, distance: 8.8
click at [222, 85] on label "Bacterial sepsis" at bounding box center [228, 87] width 32 height 5
checkbox input "true"
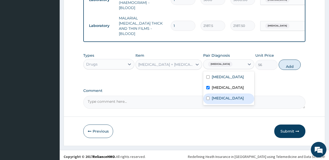
click at [212, 101] on div "Tinea corporis" at bounding box center [228, 99] width 51 height 11
checkbox input "true"
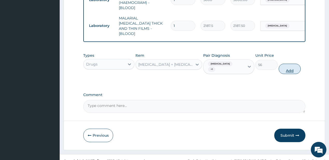
click at [292, 64] on button "Add" at bounding box center [290, 69] width 22 height 10
type input "0"
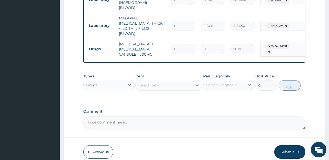
type input "15"
type input "840.00"
type input "15"
click at [148, 85] on div "Select Item" at bounding box center [164, 85] width 57 height 8
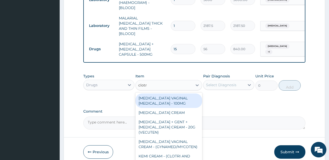
type input "clotri"
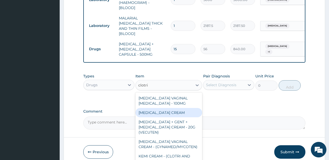
drag, startPoint x: 158, startPoint y: 110, endPoint x: 219, endPoint y: 98, distance: 62.9
click at [158, 110] on div "CLOTRIMAZOLE CREAM" at bounding box center [168, 112] width 67 height 9
type input "1120"
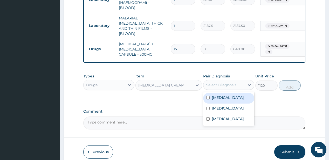
click at [220, 84] on div "Select Diagnosis" at bounding box center [221, 84] width 30 height 5
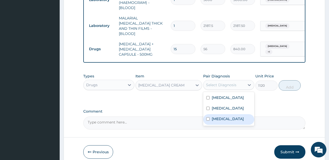
drag, startPoint x: 214, startPoint y: 116, endPoint x: 227, endPoint y: 111, distance: 14.4
click at [216, 116] on label "Tinea corporis" at bounding box center [228, 118] width 32 height 5
checkbox input "true"
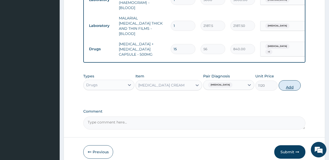
click at [287, 80] on button "Add" at bounding box center [290, 85] width 22 height 10
type input "0"
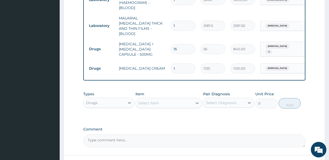
click at [160, 99] on div "Select Item" at bounding box center [164, 103] width 57 height 8
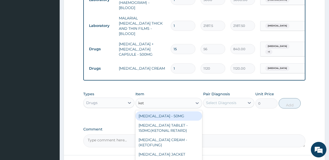
type input "keto"
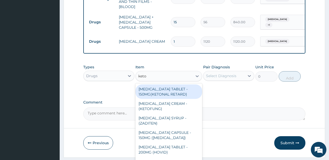
scroll to position [279, 0]
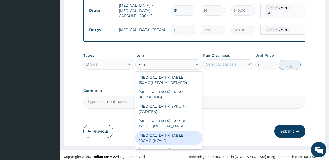
click at [150, 131] on div "KETOCONAZOLE TABLET - 200MG (HOVID)" at bounding box center [168, 138] width 67 height 15
type input "92.39999999999999"
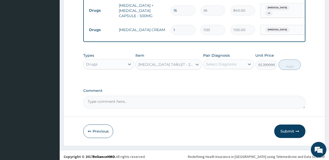
click at [217, 55] on label "Pair Diagnosis" at bounding box center [216, 55] width 27 height 5
click at [217, 62] on div "Select Diagnosis" at bounding box center [221, 64] width 30 height 5
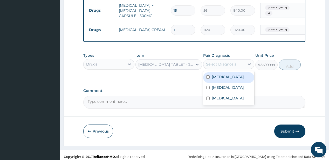
drag, startPoint x: 218, startPoint y: 78, endPoint x: 215, endPoint y: 83, distance: 5.6
click at [218, 79] on div "Malaria" at bounding box center [228, 77] width 51 height 11
checkbox input "true"
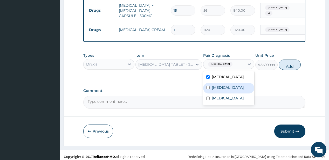
click at [214, 85] on label "Bacterial sepsis" at bounding box center [228, 87] width 32 height 5
checkbox input "true"
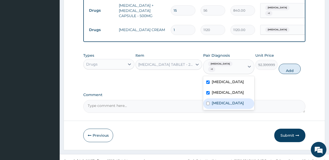
drag, startPoint x: 217, startPoint y: 97, endPoint x: 222, endPoint y: 88, distance: 10.1
click at [218, 101] on label "Tinea corporis" at bounding box center [228, 103] width 32 height 5
checkbox input "true"
drag, startPoint x: 226, startPoint y: 77, endPoint x: 235, endPoint y: 71, distance: 10.8
click at [226, 77] on div "Malaria" at bounding box center [228, 82] width 51 height 11
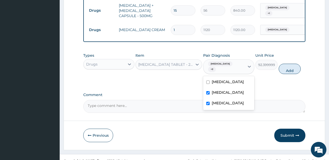
checkbox input "false"
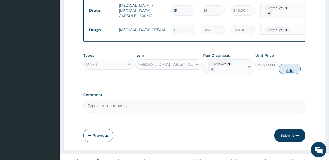
click at [290, 64] on button "Add" at bounding box center [290, 69] width 22 height 10
type input "0"
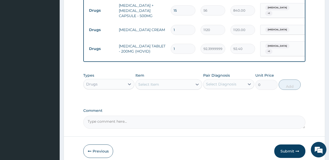
type input "0.00"
type input "4"
type input "369.60"
type input "4"
click at [149, 81] on div "Select Item" at bounding box center [164, 84] width 57 height 8
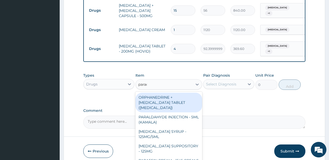
type input "parace"
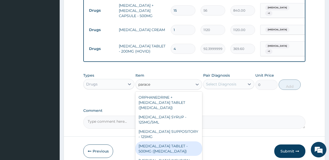
drag, startPoint x: 160, startPoint y: 144, endPoint x: 232, endPoint y: 96, distance: 86.6
click at [161, 144] on div "PARACETAMOL TABLET - 500MG (PANADOL)" at bounding box center [168, 149] width 67 height 15
type input "42"
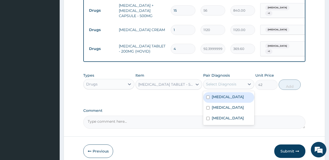
click at [229, 82] on div "Select Diagnosis" at bounding box center [221, 84] width 30 height 5
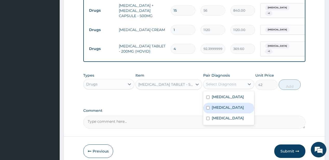
click at [226, 103] on div "Bacterial sepsis" at bounding box center [228, 108] width 51 height 11
checkbox input "true"
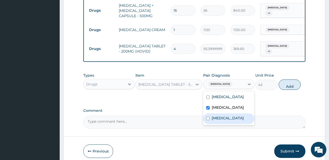
click at [219, 116] on label "Tinea corporis" at bounding box center [228, 118] width 32 height 5
checkbox input "true"
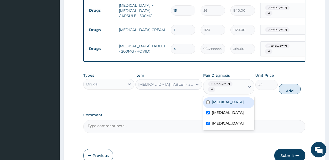
click at [241, 98] on div "Malaria" at bounding box center [228, 103] width 51 height 11
checkbox input "true"
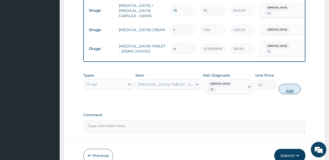
click at [287, 84] on button "Add" at bounding box center [290, 89] width 22 height 10
type input "0"
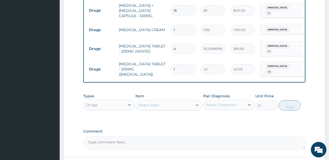
type input "18"
type input "756.00"
type input "18"
click at [170, 101] on div "Select Item" at bounding box center [164, 105] width 57 height 8
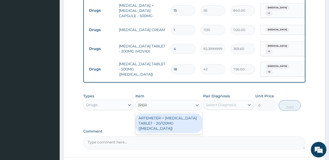
type input "coart"
click at [160, 114] on div "ARTEMETER + LUMEFANTRINE TABLET - 20/120MG (COARTEM)" at bounding box center [168, 124] width 67 height 20
type input "210"
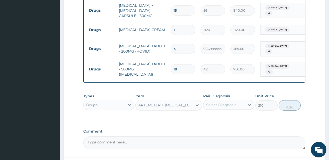
click at [226, 101] on div "Select Diagnosis" at bounding box center [223, 105] width 41 height 8
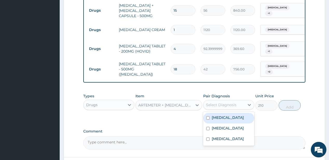
click at [219, 115] on label "Malaria" at bounding box center [228, 117] width 32 height 5
checkbox input "true"
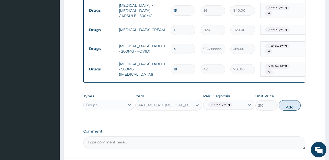
click at [293, 100] on button "Add" at bounding box center [290, 105] width 22 height 10
type input "0"
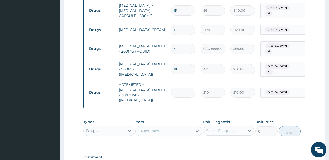
type input "0.00"
type input "2"
type input "420.00"
type input "24"
type input "5040.00"
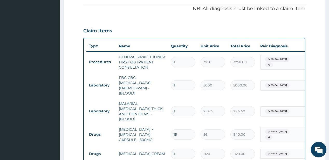
scroll to position [155, 0]
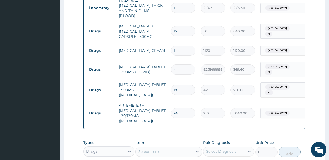
type input "23"
type input "4830.00"
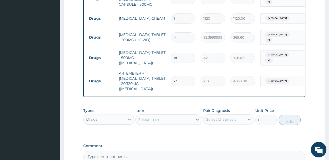
scroll to position [336, 0]
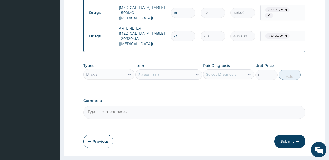
type input "23"
click at [113, 70] on div "Drugs" at bounding box center [104, 74] width 41 height 8
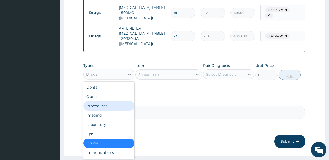
click at [99, 101] on div "Procedures" at bounding box center [108, 105] width 51 height 9
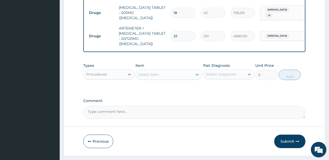
click at [162, 71] on div "Select Item" at bounding box center [164, 75] width 57 height 8
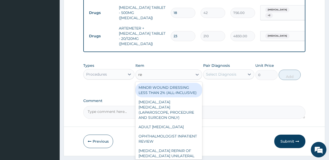
type input "reg"
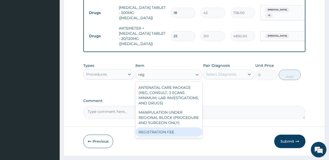
drag, startPoint x: 145, startPoint y: 120, endPoint x: 150, endPoint y: 114, distance: 8.3
click at [145, 128] on div "REGISTRATION FEE" at bounding box center [168, 132] width 67 height 9
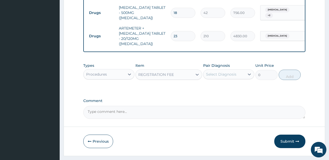
type input "2500"
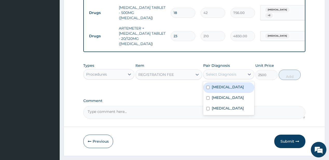
click at [231, 72] on div "Select Diagnosis" at bounding box center [221, 74] width 30 height 5
click at [228, 82] on div "Malaria" at bounding box center [228, 87] width 51 height 11
checkbox input "true"
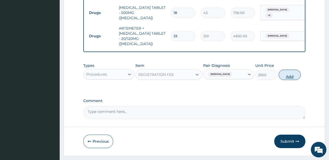
click at [291, 70] on button "Add" at bounding box center [290, 75] width 22 height 10
type input "0"
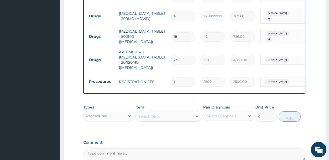
scroll to position [354, 0]
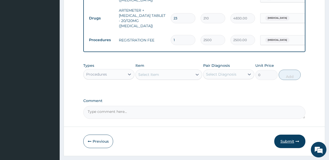
click at [284, 135] on button "Submit" at bounding box center [289, 141] width 31 height 13
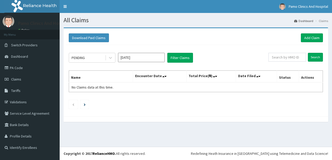
click at [131, 60] on input "[DATE]" at bounding box center [141, 57] width 47 height 9
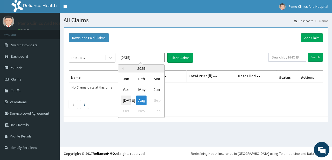
click at [123, 102] on div "[DATE]" at bounding box center [126, 101] width 10 height 10
type input "[DATE]"
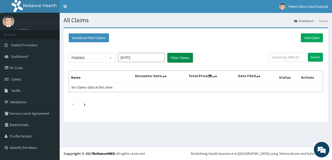
click at [182, 56] on button "Filter Claims" at bounding box center [180, 58] width 26 height 10
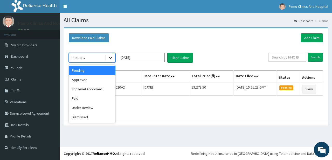
click at [111, 57] on icon at bounding box center [110, 57] width 5 height 5
click at [82, 81] on div "Approved" at bounding box center [92, 79] width 47 height 9
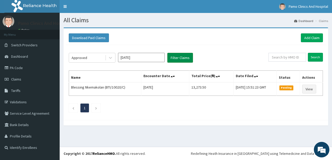
click at [177, 58] on button "Filter Claims" at bounding box center [180, 58] width 26 height 10
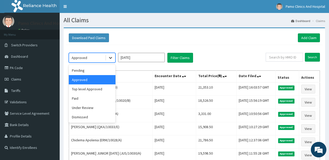
click at [110, 57] on icon at bounding box center [110, 57] width 5 height 5
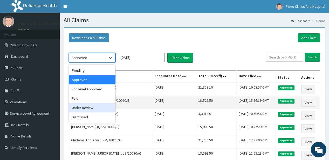
drag, startPoint x: 81, startPoint y: 108, endPoint x: 83, endPoint y: 105, distance: 3.7
click at [81, 108] on div "Under Review" at bounding box center [92, 107] width 47 height 9
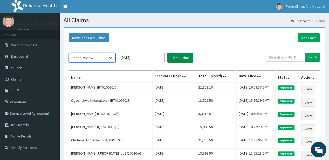
click at [177, 58] on button "Filter Claims" at bounding box center [180, 58] width 26 height 10
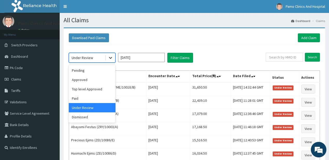
click at [112, 58] on icon at bounding box center [110, 57] width 5 height 5
click at [78, 117] on div "Dismissed" at bounding box center [92, 117] width 47 height 9
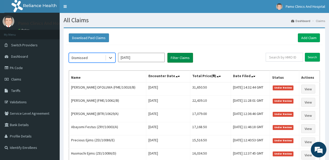
click at [175, 56] on button "Filter Claims" at bounding box center [180, 58] width 26 height 10
